Goal: Information Seeking & Learning: Learn about a topic

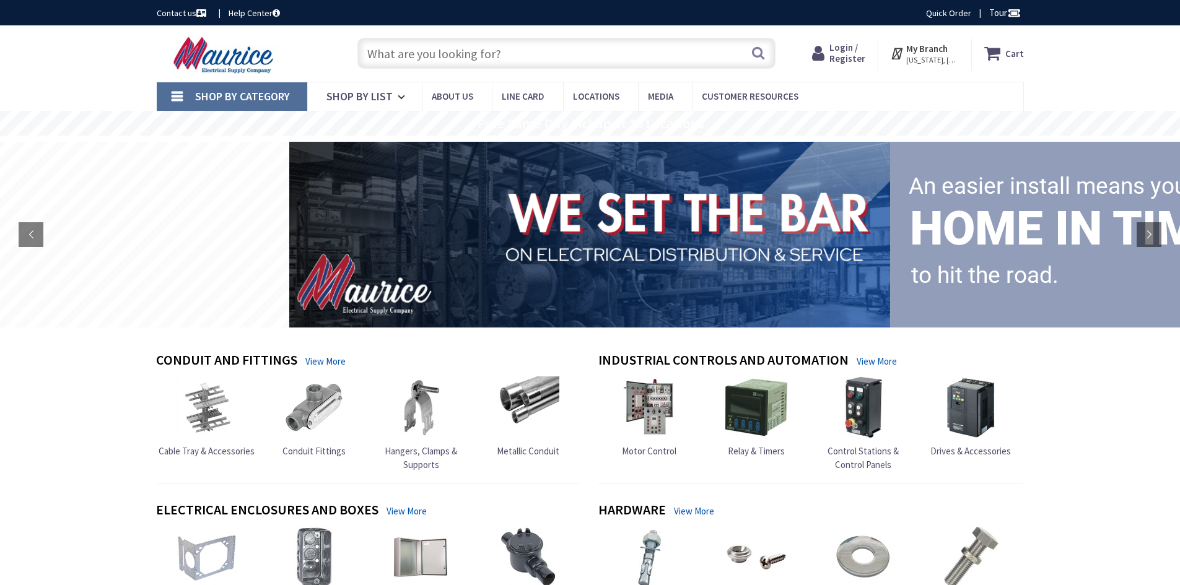
click at [416, 56] on input "text" at bounding box center [566, 53] width 418 height 31
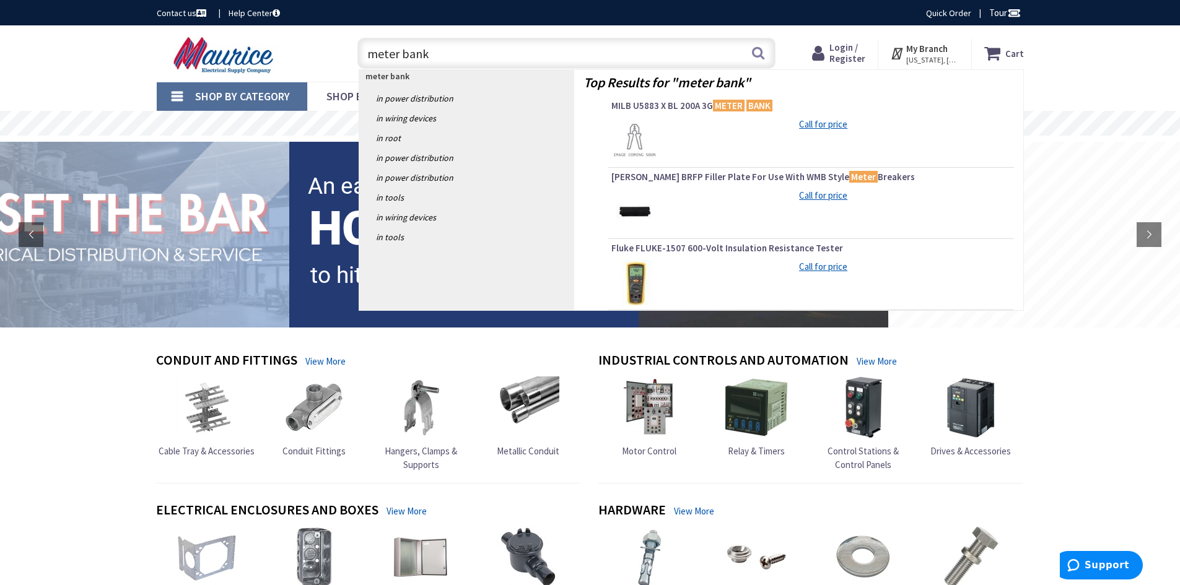
click at [445, 50] on input "meter bank" at bounding box center [566, 53] width 418 height 31
type input "m"
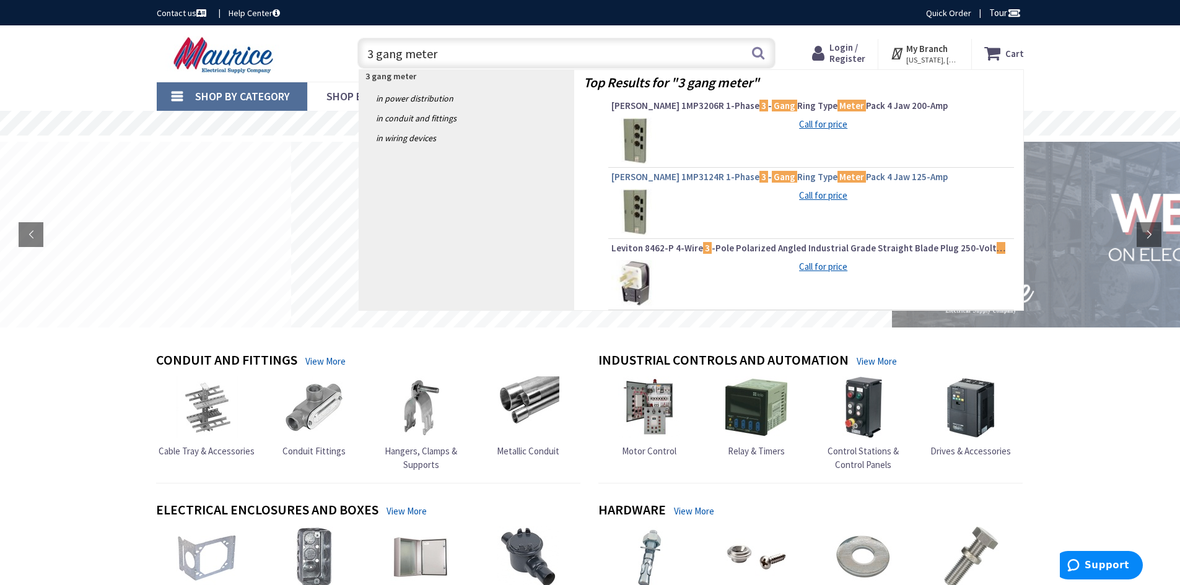
type input "3 gang meter"
click at [687, 178] on span "Eaton 1MP3124R 1-Phase 3 - Gang Ring Type Meter Pack 4 Jaw 125-Amp" at bounding box center [811, 177] width 400 height 12
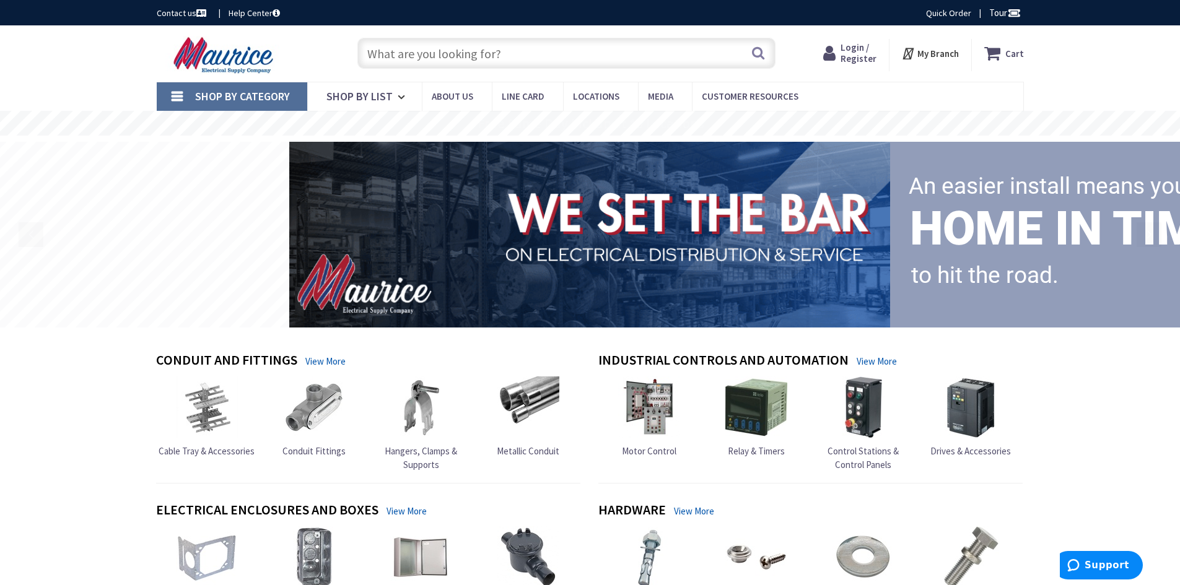
click at [383, 51] on input "text" at bounding box center [566, 53] width 418 height 31
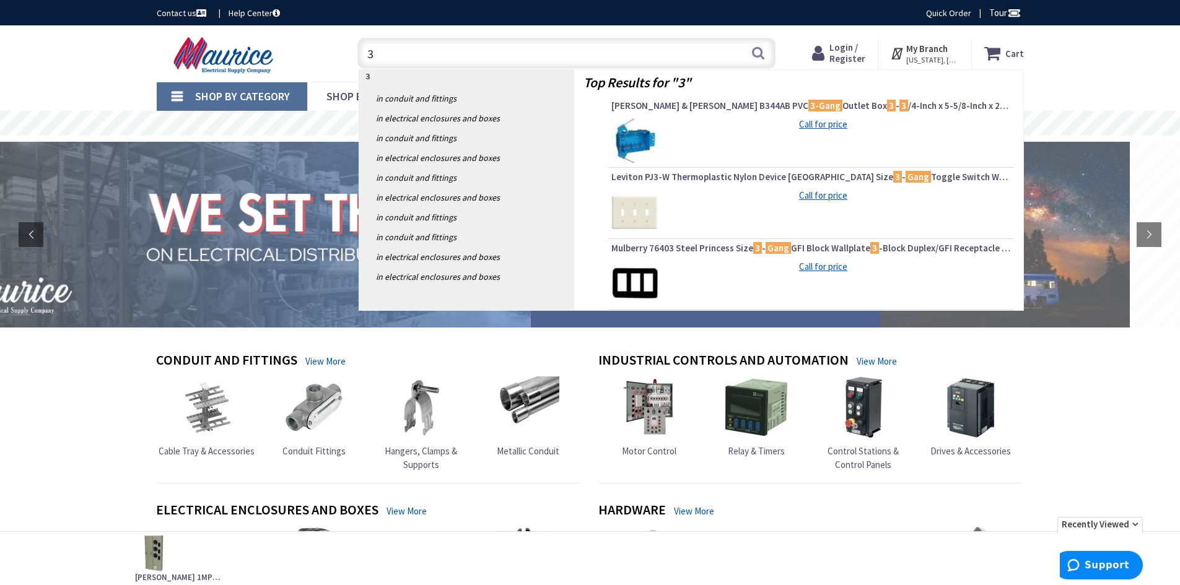
type input "3"
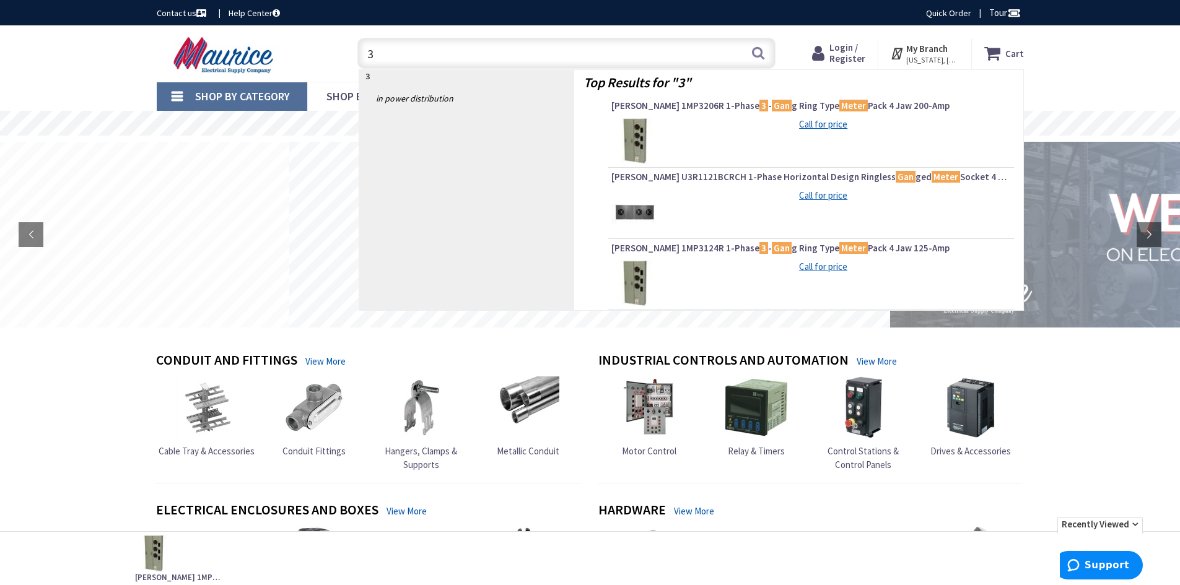
type input "3"
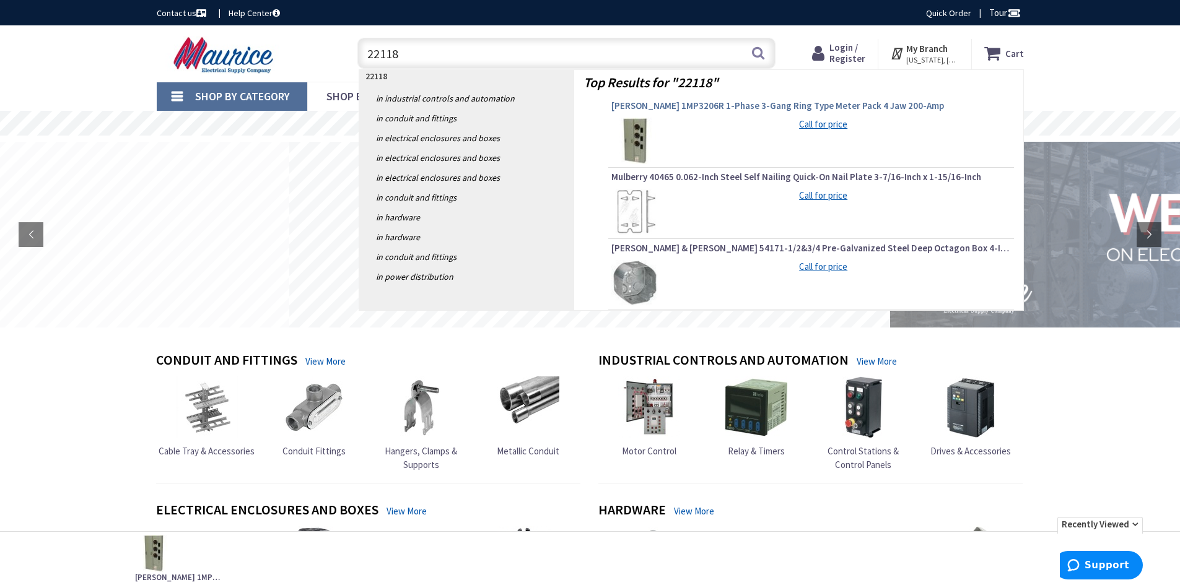
type input "22118"
click at [701, 110] on span "Eaton 1MP3206R 1-Phase 3-Gang Ring Type Meter Pack 4 Jaw 200-Amp" at bounding box center [811, 106] width 400 height 12
